Goal: Task Accomplishment & Management: Manage account settings

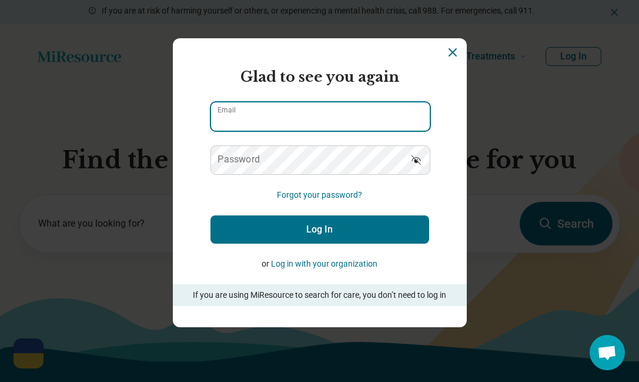
click at [332, 109] on input "Email" at bounding box center [320, 116] width 219 height 28
type input "**********"
click at [211, 215] on button "Log In" at bounding box center [320, 229] width 219 height 28
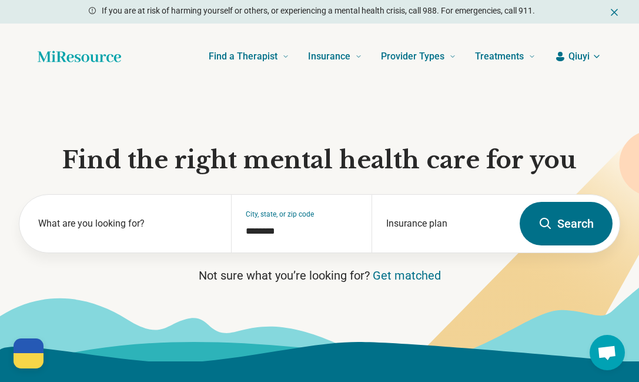
click at [573, 61] on span "Qiuyi" at bounding box center [579, 56] width 21 height 14
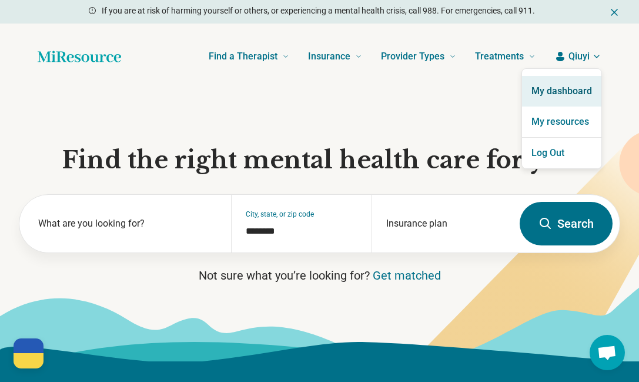
click at [564, 92] on link "My dashboard" at bounding box center [561, 91] width 79 height 31
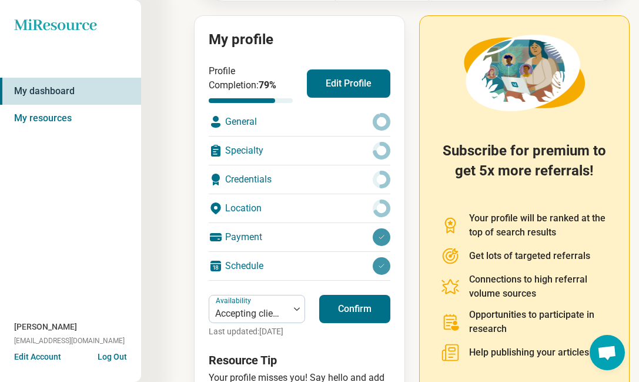
scroll to position [122, 0]
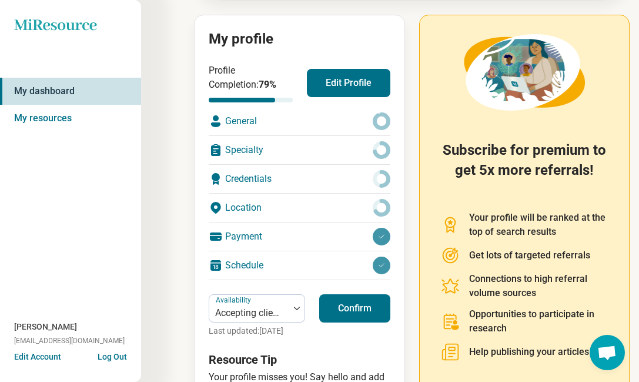
click at [352, 84] on button "Edit Profile" at bounding box center [349, 83] width 84 height 28
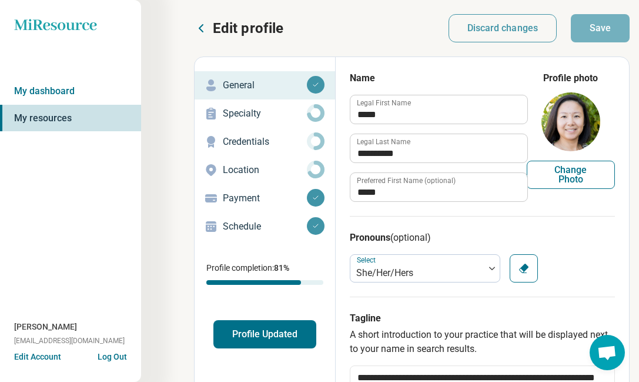
click at [594, 183] on button "Change Photo" at bounding box center [571, 175] width 88 height 28
type input "**********"
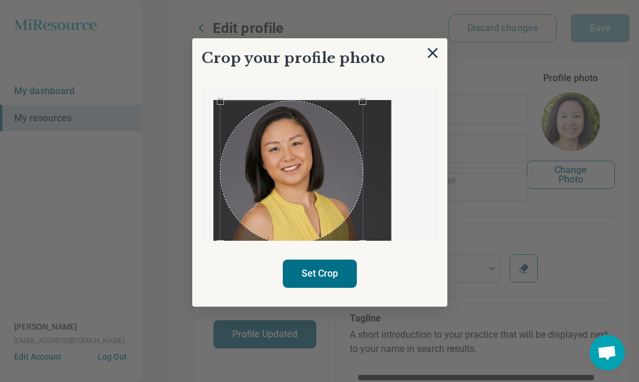
click at [333, 192] on div "Use the arrow keys to move the crop selection area" at bounding box center [292, 172] width 142 height 142
click at [339, 272] on button "Set Crop" at bounding box center [320, 273] width 74 height 28
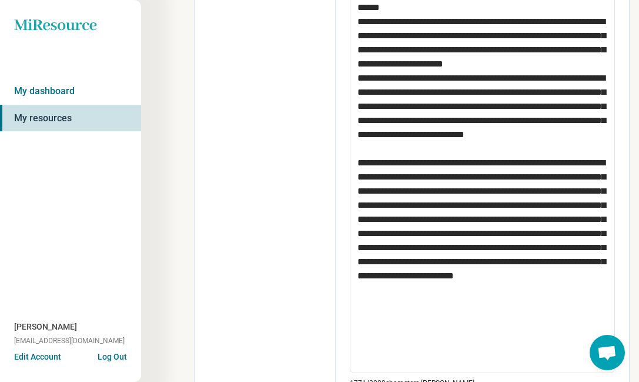
scroll to position [666, 0]
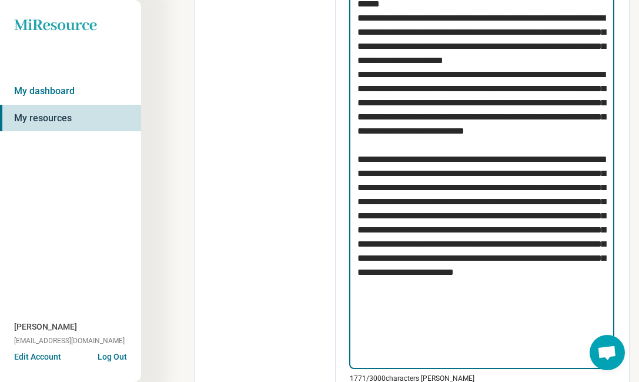
drag, startPoint x: 460, startPoint y: 100, endPoint x: 471, endPoint y: 212, distance: 112.9
click at [419, 99] on textarea at bounding box center [481, 116] width 265 height 505
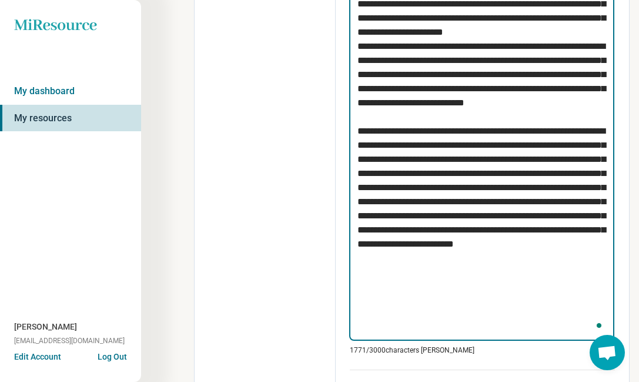
scroll to position [699, 0]
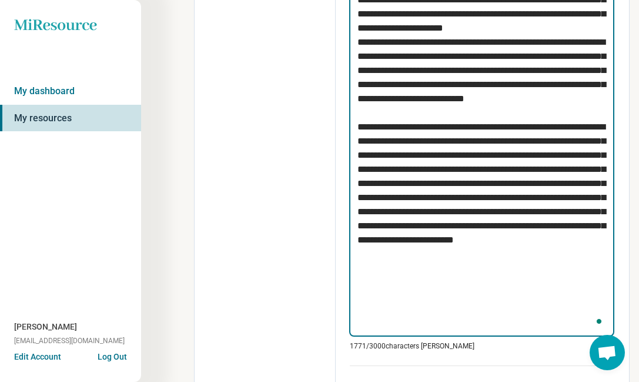
click at [471, 212] on textarea "To enrich screen reader interactions, please activate Accessibility in Grammarl…" at bounding box center [481, 84] width 265 height 505
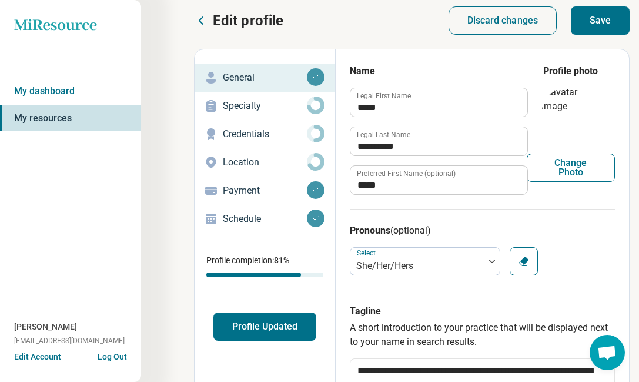
scroll to position [0, 0]
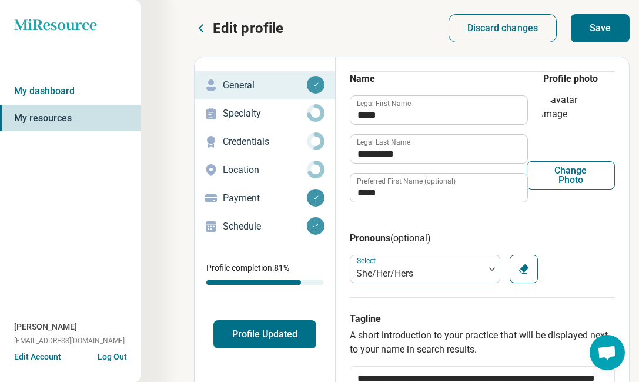
click at [596, 41] on button "Save" at bounding box center [600, 28] width 59 height 28
click at [273, 120] on p "Specialty" at bounding box center [265, 113] width 84 height 14
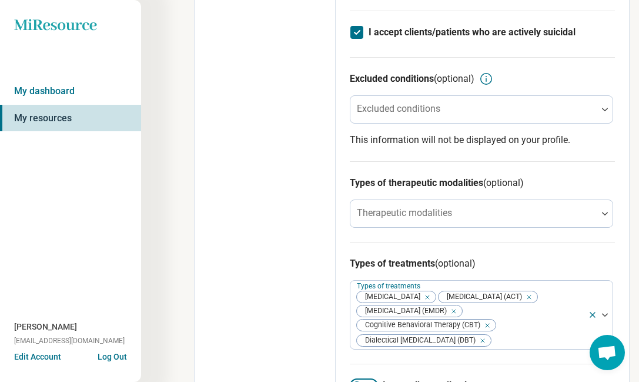
scroll to position [452, 0]
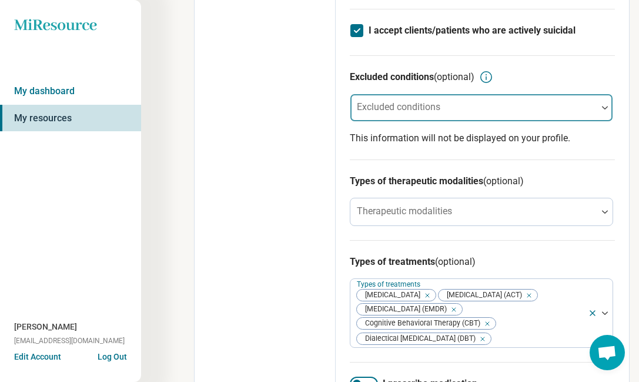
click at [406, 121] on div at bounding box center [474, 112] width 238 height 16
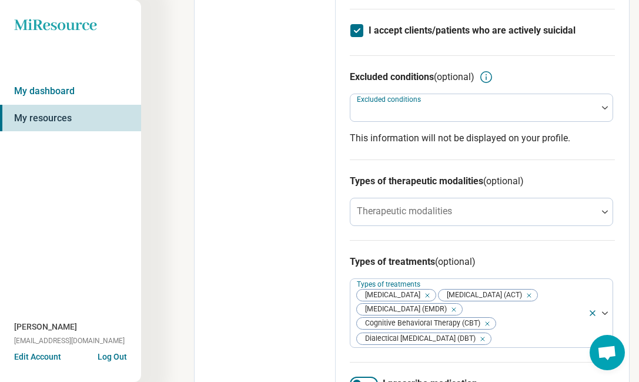
scroll to position [477, 0]
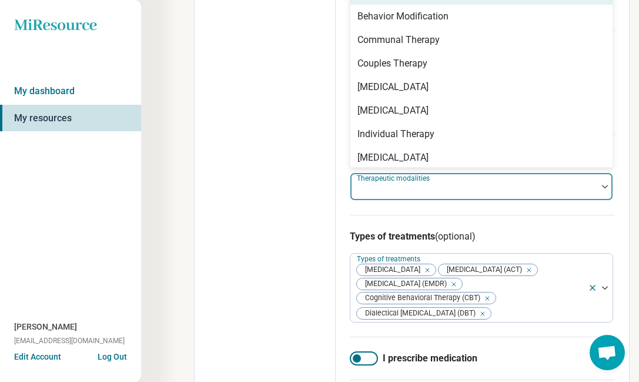
click at [395, 182] on label "Therapeutic modalities" at bounding box center [394, 178] width 75 height 8
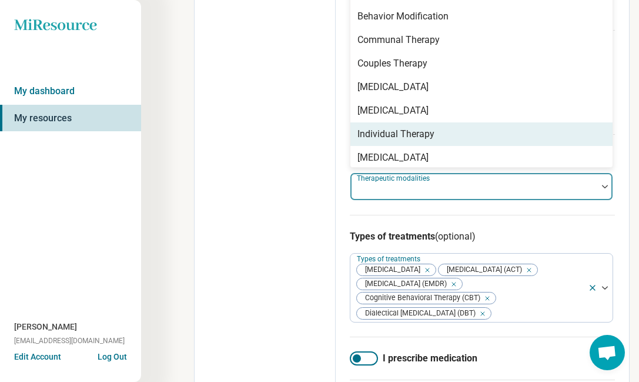
click at [425, 141] on div "Individual Therapy" at bounding box center [396, 134] width 77 height 14
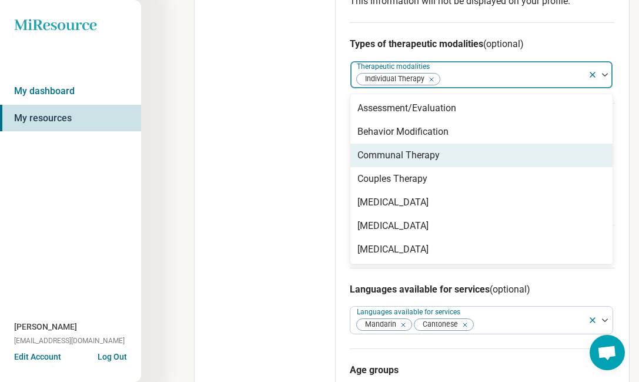
scroll to position [594, 0]
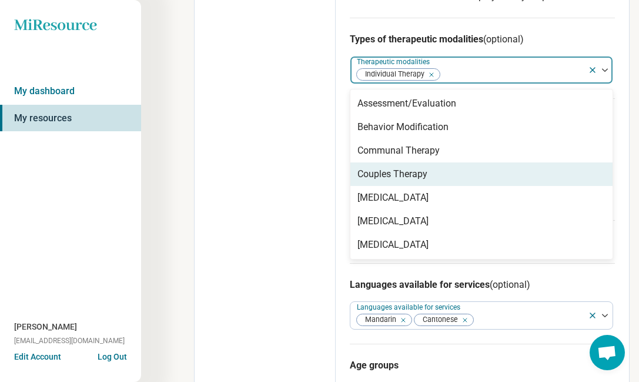
click at [271, 176] on div "Edit profile General Specialty Credentials Location Payment Schedule Profile co…" at bounding box center [265, 103] width 141 height 1278
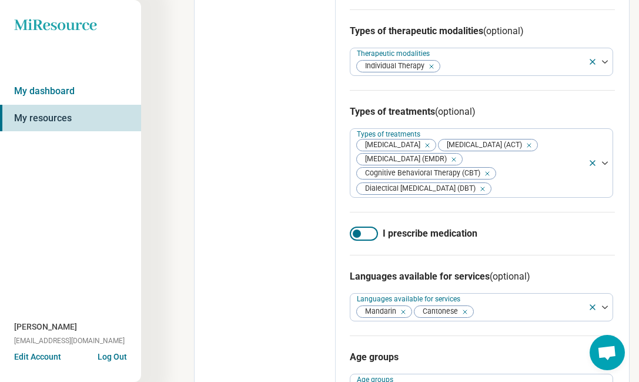
scroll to position [605, 0]
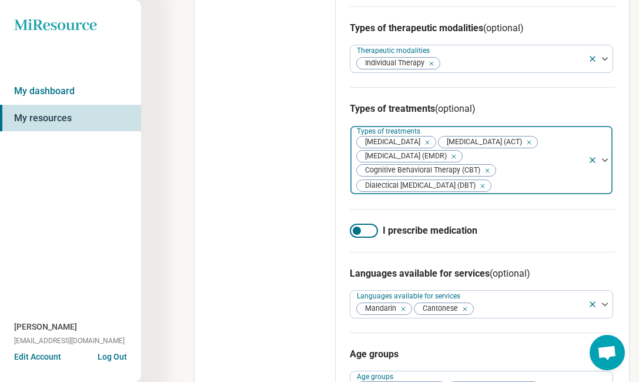
click at [455, 161] on icon "Remove [object Object]" at bounding box center [451, 156] width 8 height 8
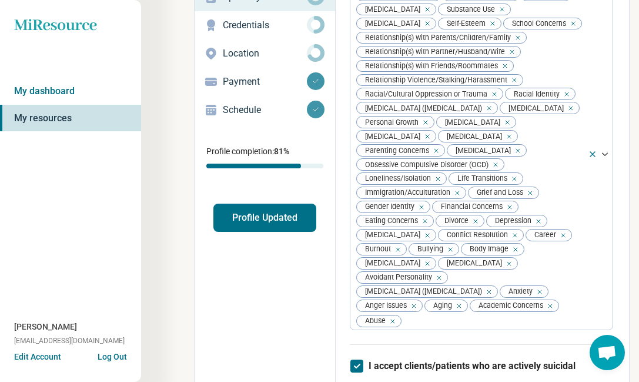
scroll to position [0, 0]
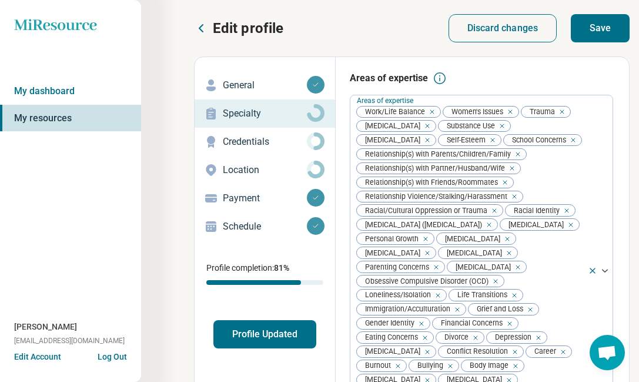
click at [603, 35] on button "Save" at bounding box center [600, 28] width 59 height 28
click at [277, 142] on p "Credentials" at bounding box center [265, 142] width 84 height 14
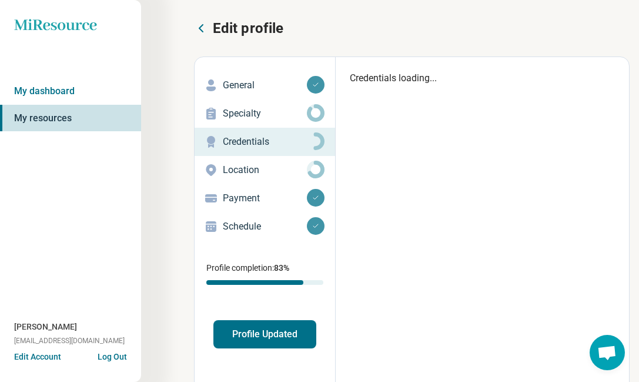
type textarea "*"
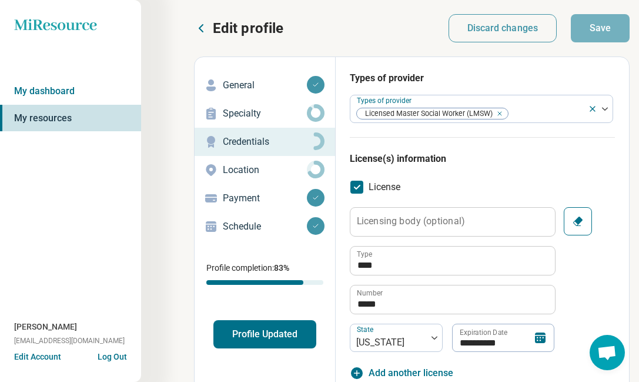
click at [269, 175] on p "Location" at bounding box center [265, 170] width 84 height 14
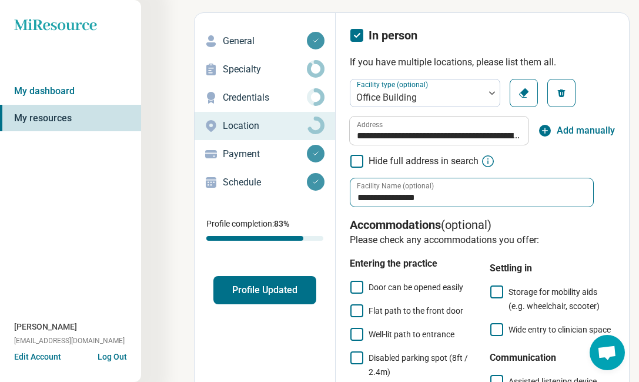
scroll to position [45, 0]
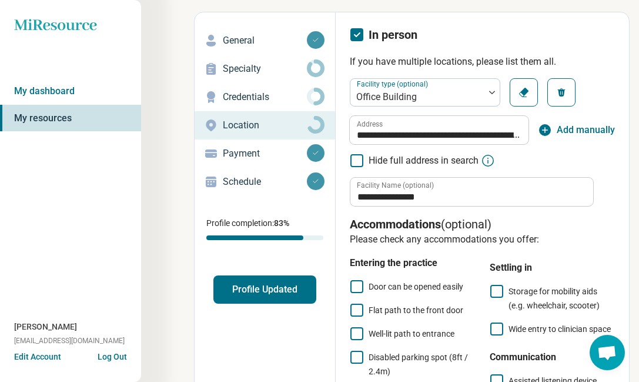
click at [358, 285] on icon at bounding box center [357, 286] width 13 height 13
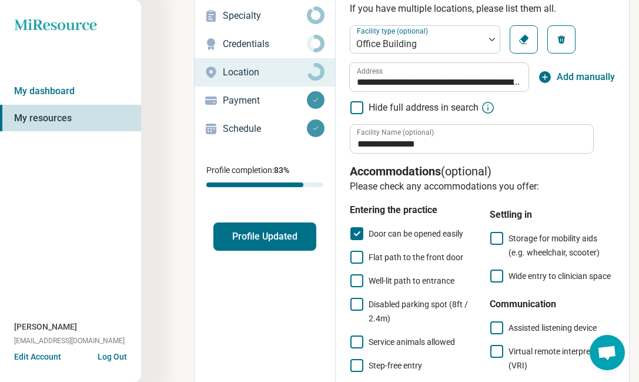
scroll to position [104, 0]
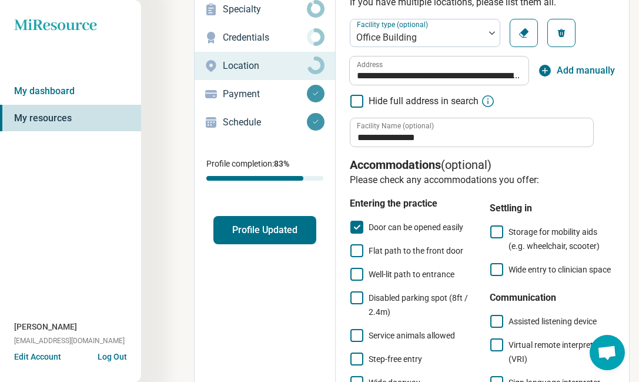
click at [416, 253] on span "Flat path to the front door" at bounding box center [416, 250] width 95 height 9
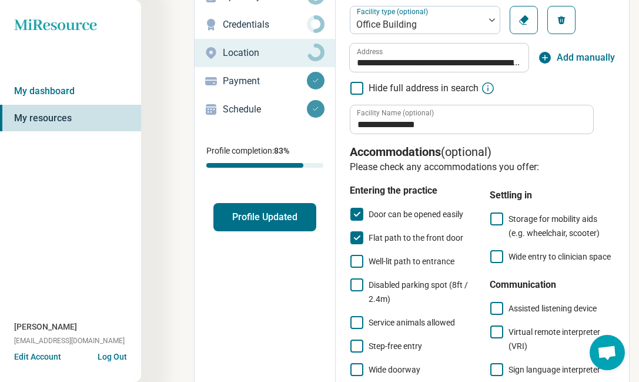
scroll to position [124, 0]
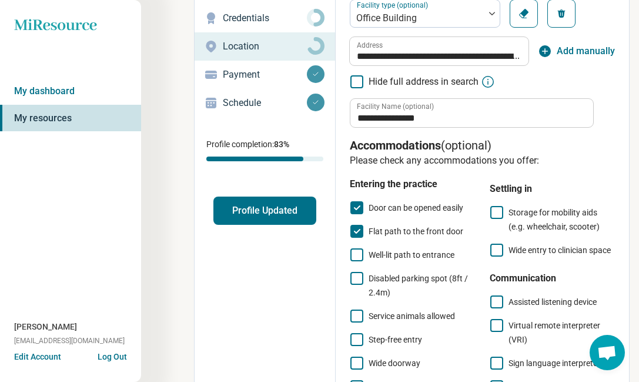
click at [420, 256] on span "Well-lit path to entrance" at bounding box center [412, 254] width 86 height 9
click at [422, 281] on span "Disabled parking spot (8ft / 2.4m)" at bounding box center [418, 286] width 99 height 24
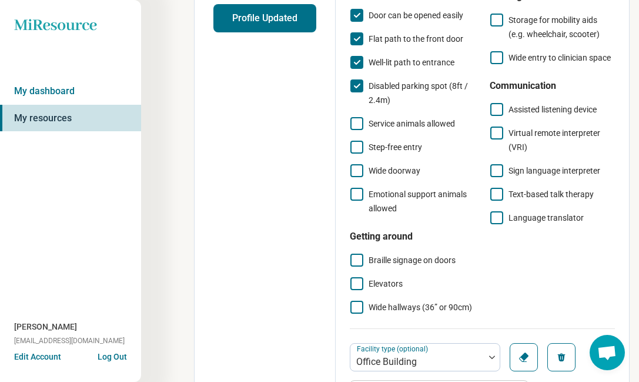
scroll to position [327, 0]
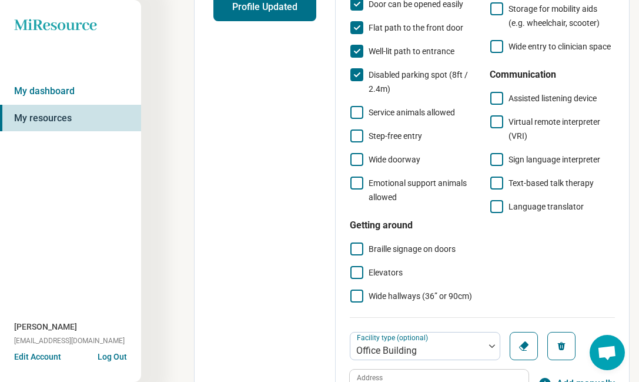
click at [407, 141] on span "Step-free entry" at bounding box center [396, 136] width 54 height 14
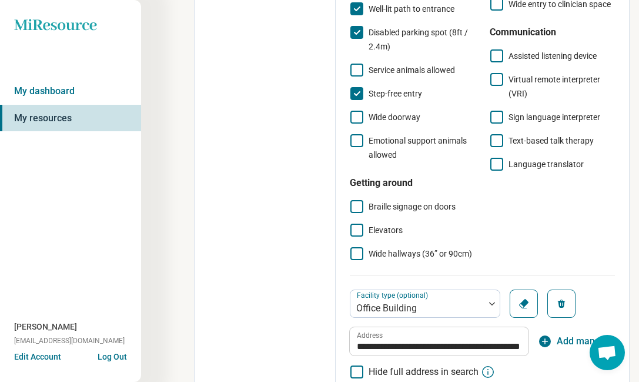
scroll to position [370, 0]
click at [379, 234] on span "Elevators" at bounding box center [386, 229] width 34 height 9
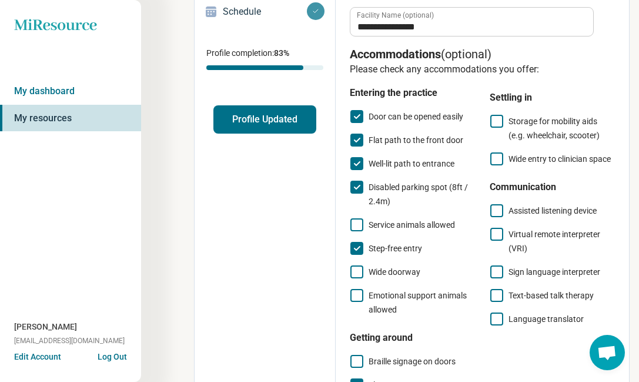
scroll to position [215, 0]
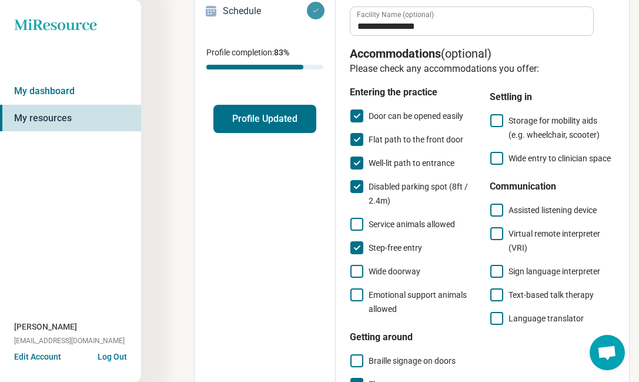
click at [496, 118] on icon at bounding box center [497, 120] width 13 height 13
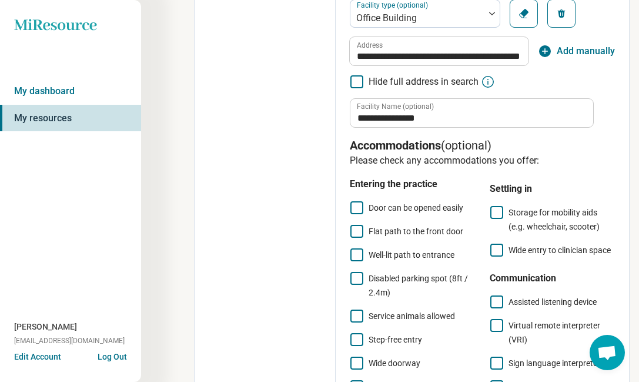
scroll to position [663, 0]
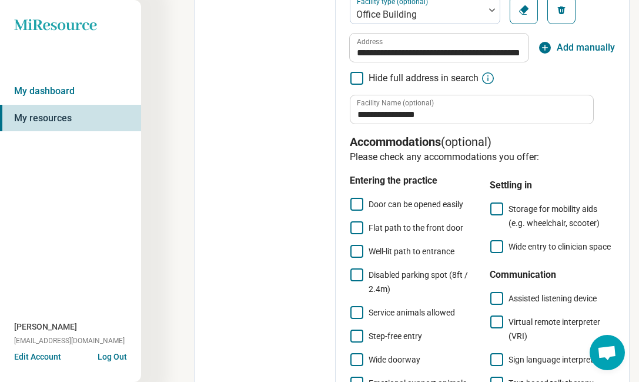
click at [456, 206] on span "Door can be opened easily" at bounding box center [416, 203] width 95 height 9
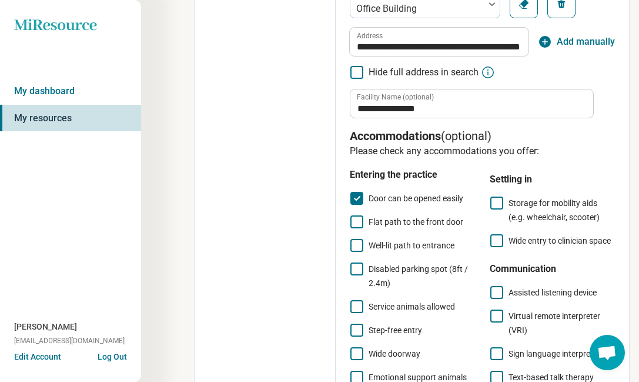
scroll to position [672, 0]
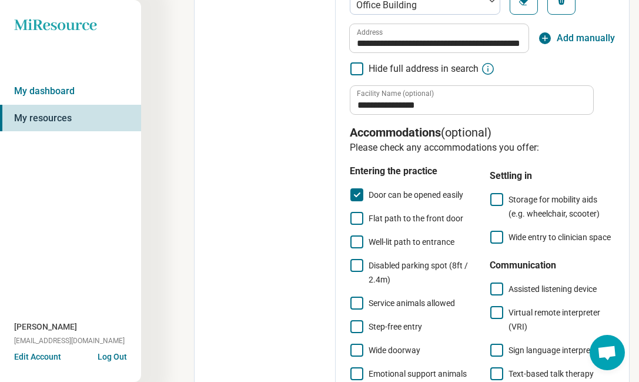
click at [449, 222] on span "Flat path to the front door" at bounding box center [416, 218] width 95 height 9
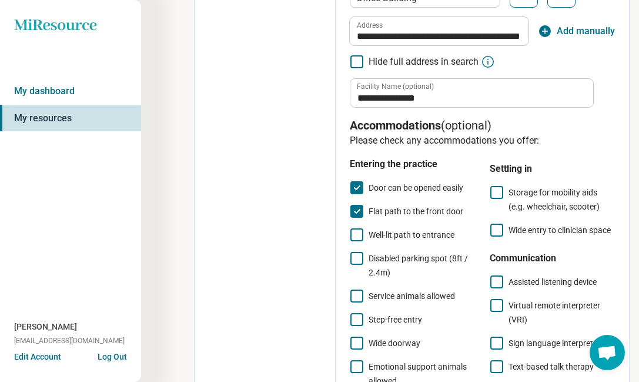
scroll to position [681, 0]
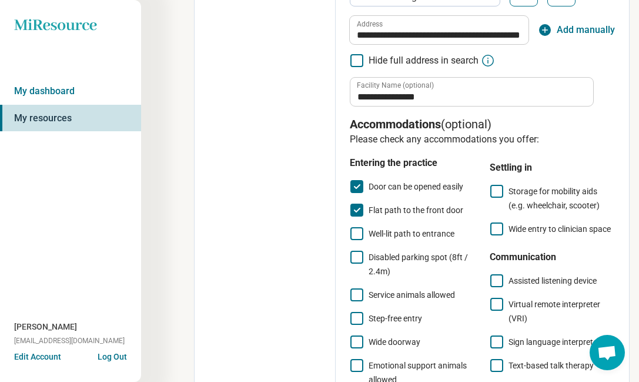
click at [445, 236] on span "Well-lit path to entrance" at bounding box center [412, 233] width 86 height 9
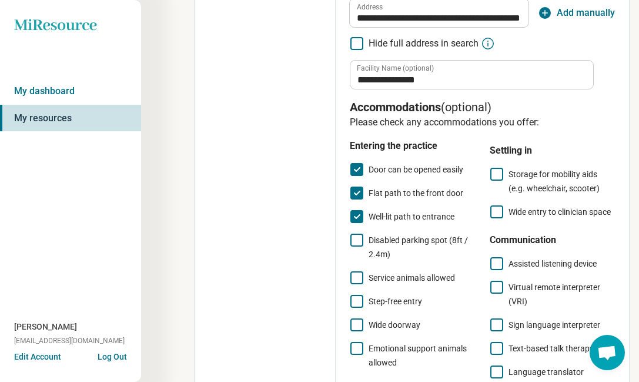
scroll to position [706, 0]
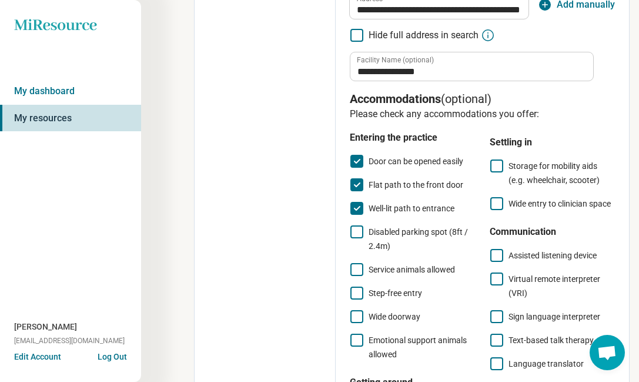
click at [443, 234] on span "Disabled parking spot (8ft / 2.4m)" at bounding box center [418, 239] width 99 height 24
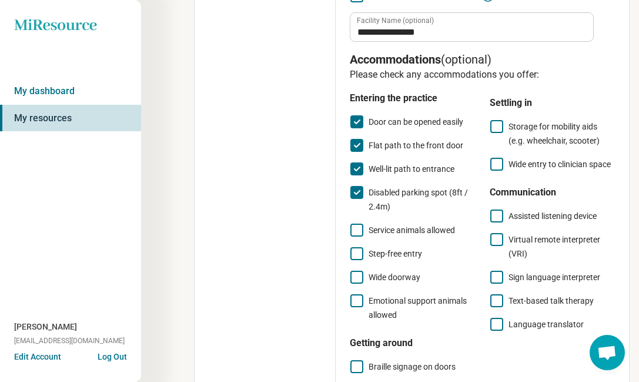
scroll to position [752, 0]
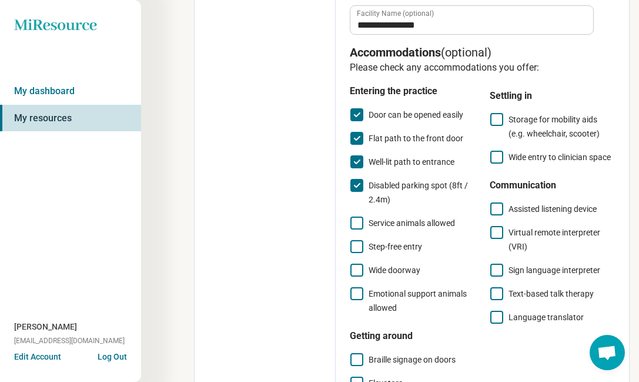
click at [416, 248] on span "Step-free entry" at bounding box center [396, 246] width 54 height 9
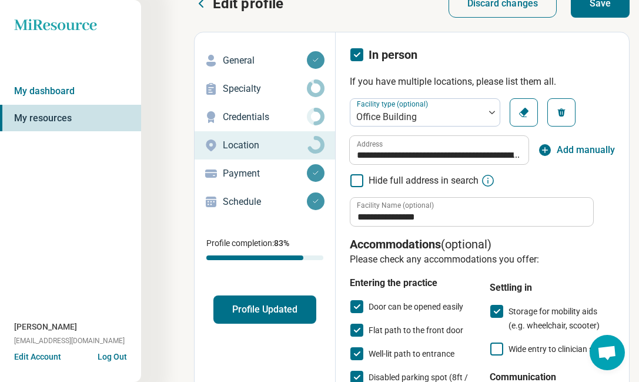
scroll to position [0, 0]
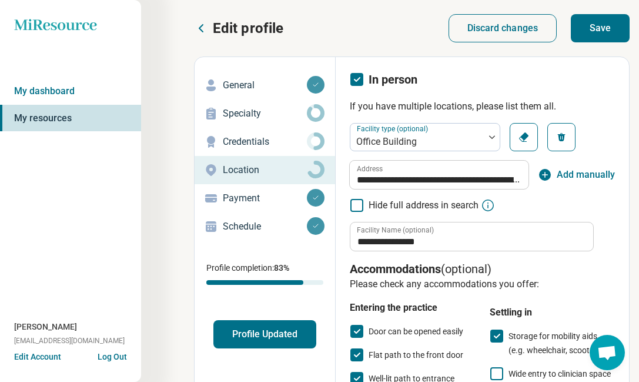
click at [597, 32] on button "Save" at bounding box center [600, 28] width 59 height 28
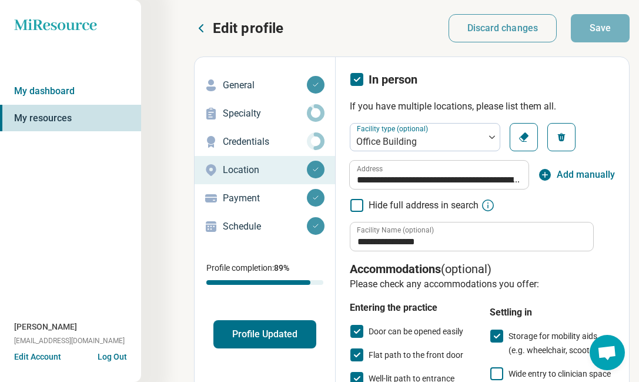
click at [266, 333] on button "Profile Updated" at bounding box center [265, 334] width 103 height 28
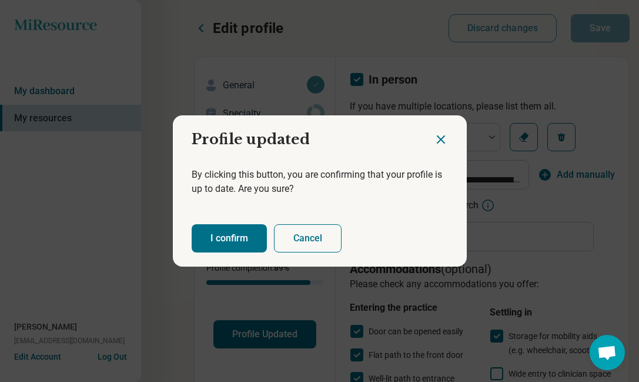
click at [230, 246] on button "I confirm" at bounding box center [229, 238] width 75 height 28
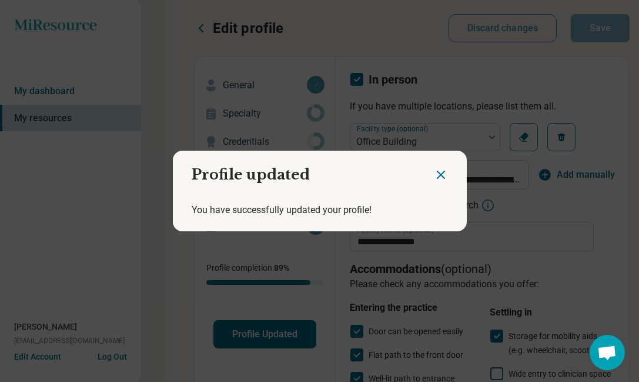
click at [439, 173] on icon "Close dialog" at bounding box center [441, 174] width 7 height 7
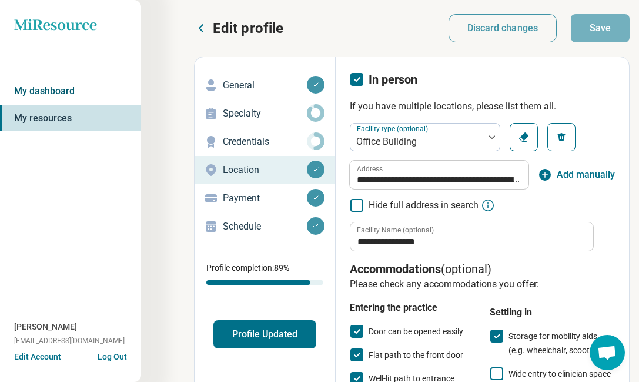
click at [66, 92] on link "My dashboard" at bounding box center [70, 91] width 141 height 27
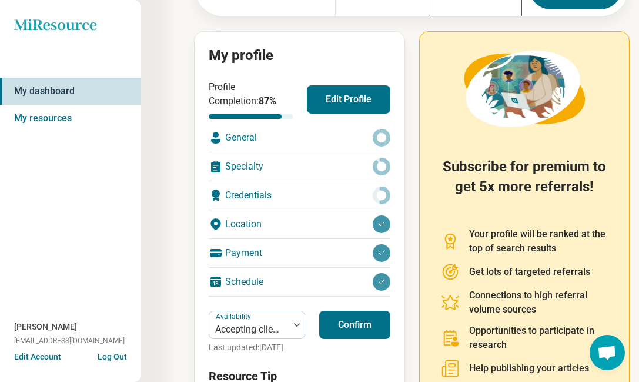
scroll to position [212, 0]
